Goal: Find specific page/section

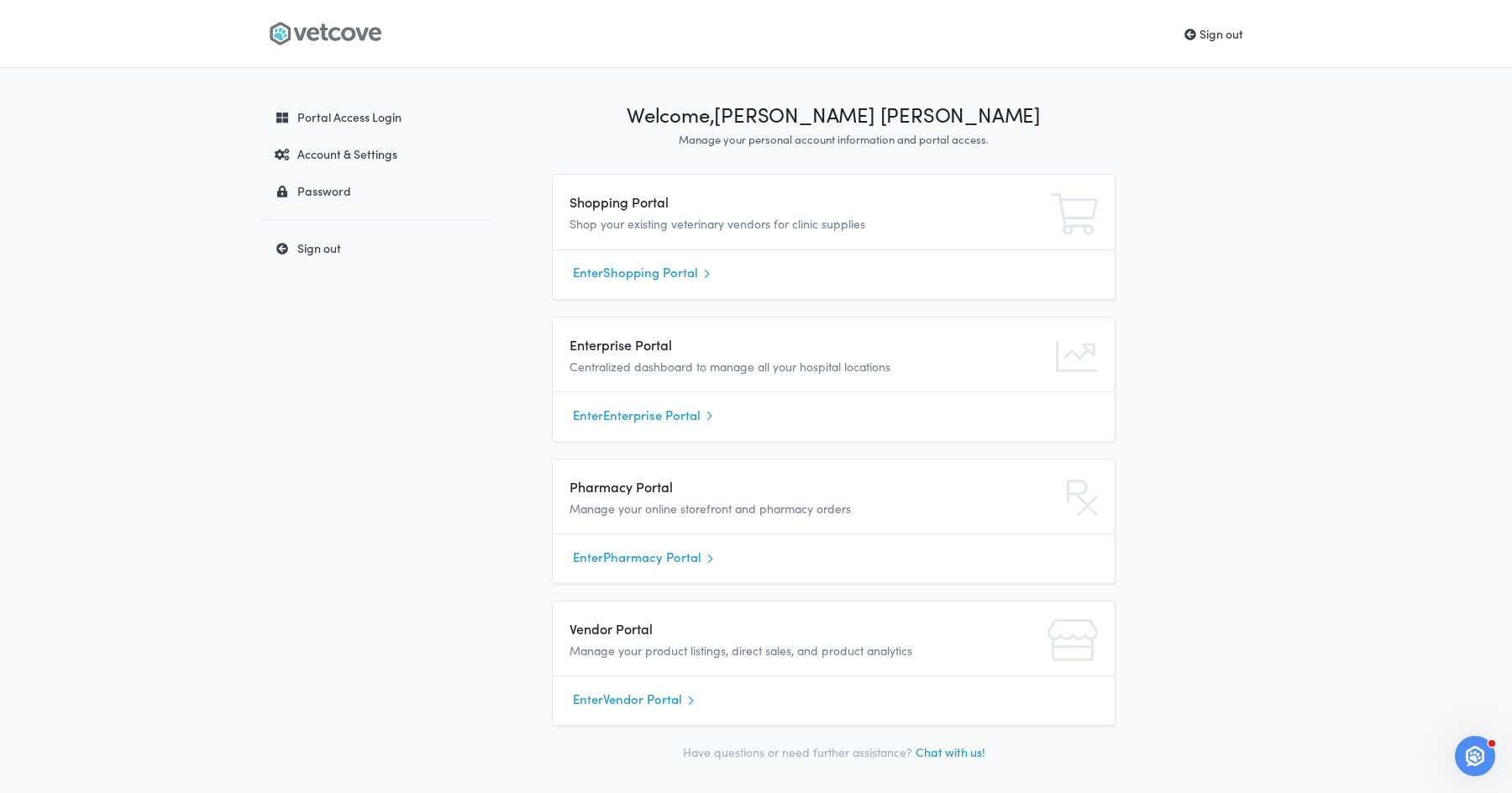
click at [634, 274] on link "Enter Shopping Portal" at bounding box center [833, 272] width 522 height 25
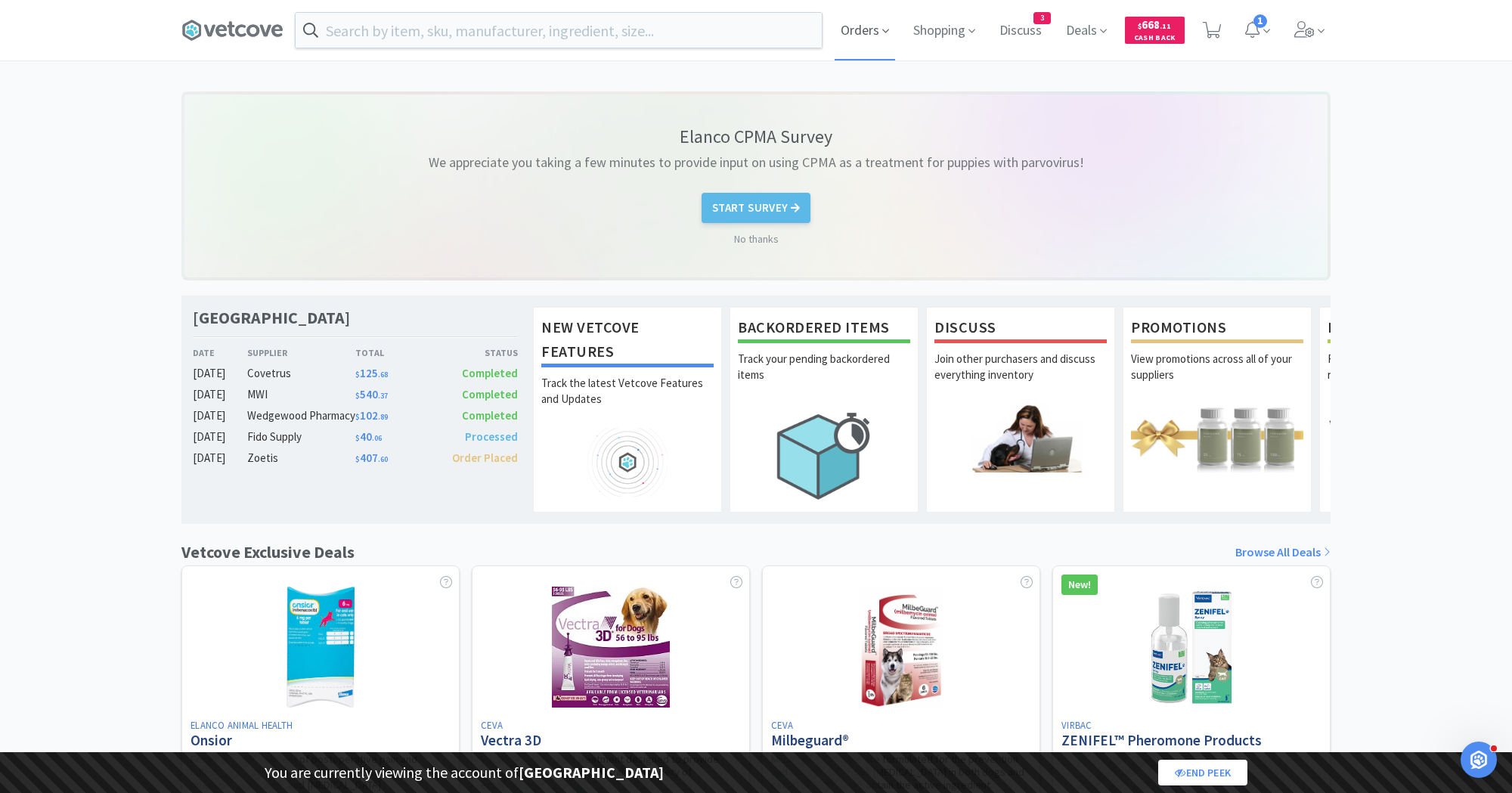
click at [853, 38] on span "Orders" at bounding box center [865, 30] width 61 height 61
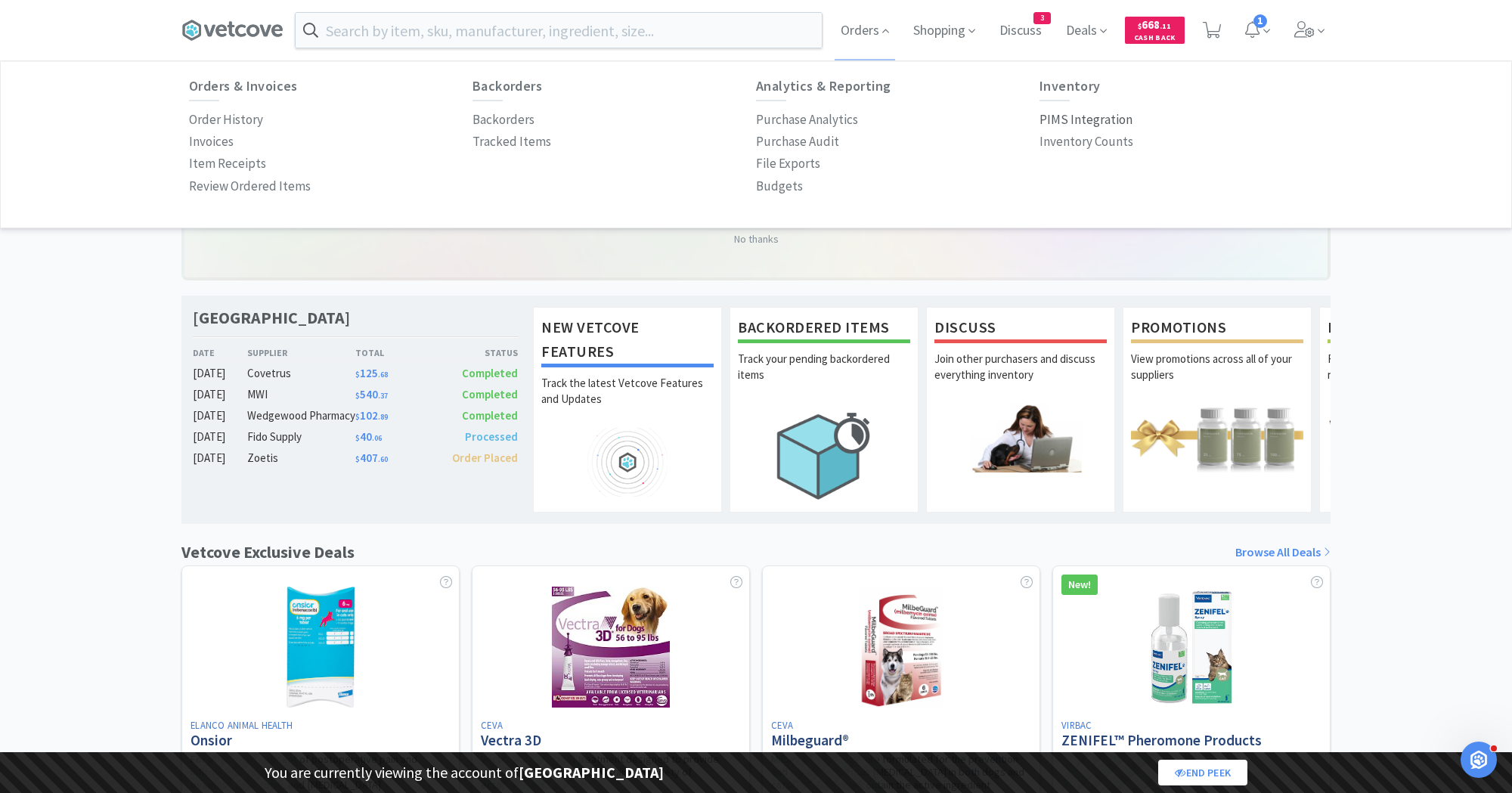
click at [1047, 123] on p "PIMS Integration" at bounding box center [1086, 119] width 93 height 20
